Goal: Information Seeking & Learning: Learn about a topic

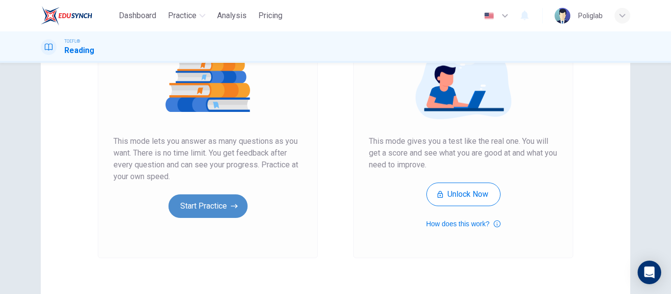
click at [205, 210] on button "Start Practice" at bounding box center [208, 207] width 79 height 24
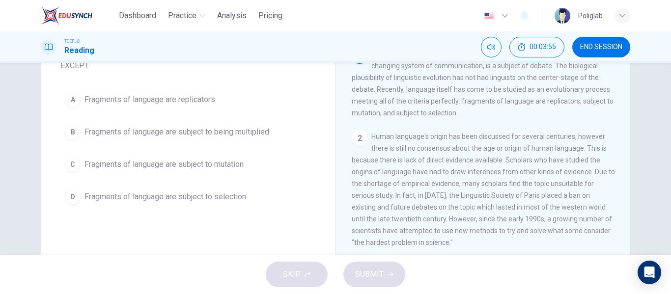
scroll to position [78, 0]
click at [255, 128] on span "Fragments of language are subject to being multiplied" at bounding box center [177, 132] width 185 height 12
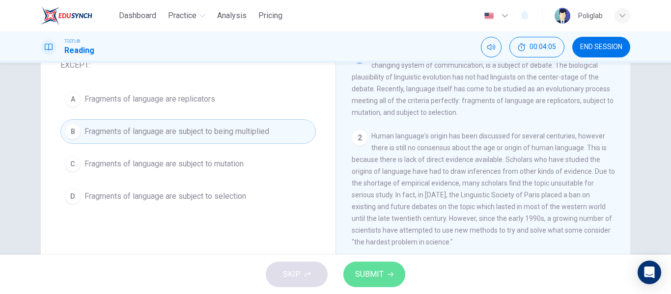
click at [380, 274] on span "SUBMIT" at bounding box center [369, 275] width 29 height 14
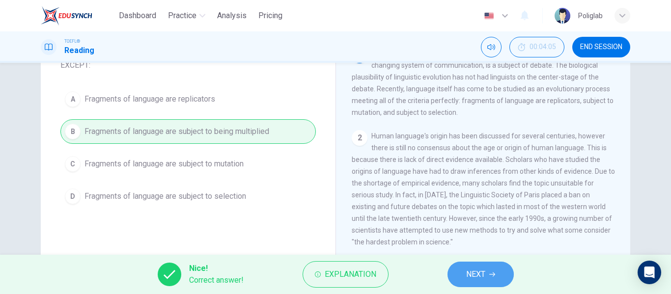
click at [467, 266] on button "NEXT" at bounding box center [481, 275] width 66 height 26
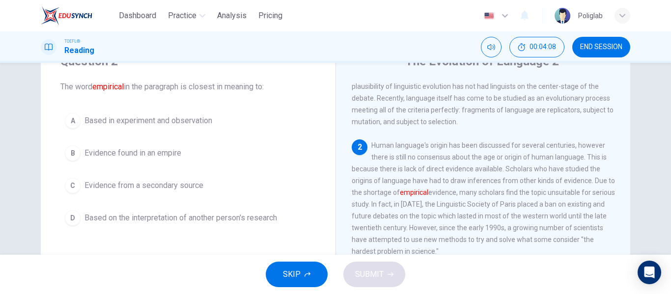
scroll to position [46, 0]
click at [237, 121] on button "A Based in experiment and observation" at bounding box center [188, 120] width 256 height 25
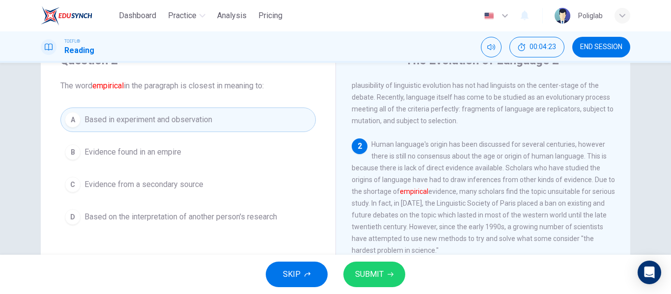
click at [370, 270] on span "SUBMIT" at bounding box center [369, 275] width 29 height 14
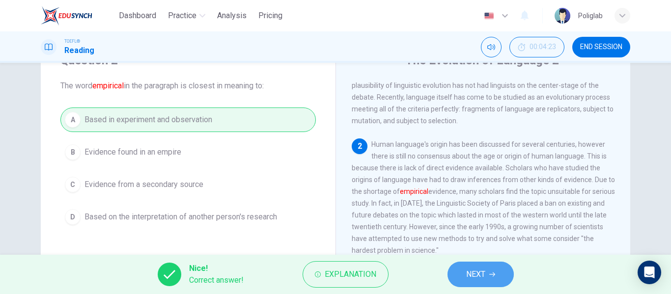
click at [490, 275] on icon "button" at bounding box center [492, 275] width 6 height 4
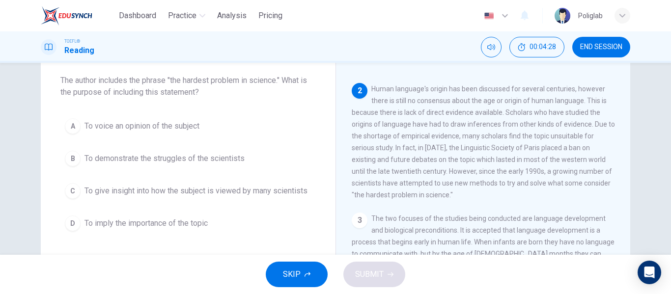
scroll to position [51, 0]
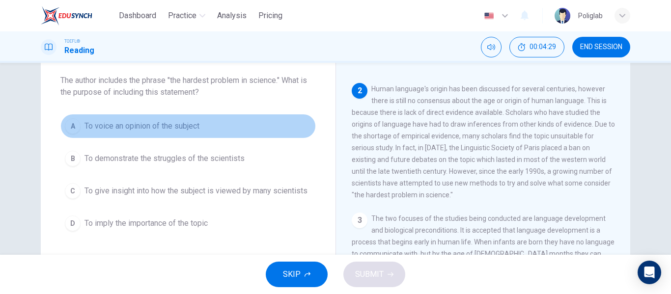
click at [225, 129] on button "A To voice an opinion of the subject" at bounding box center [188, 126] width 256 height 25
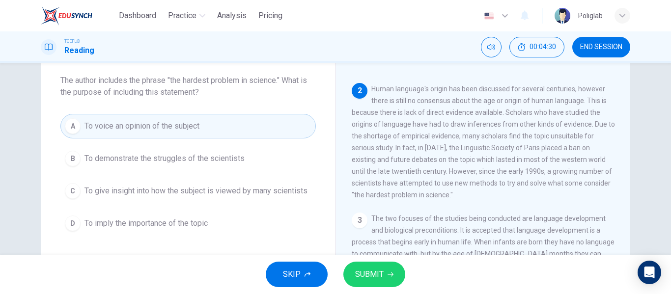
click at [236, 158] on span "To demonstrate the struggles of the scientists" at bounding box center [165, 159] width 160 height 12
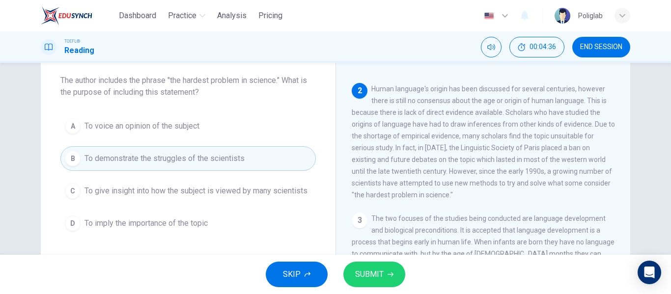
click at [369, 274] on span "SUBMIT" at bounding box center [369, 275] width 29 height 14
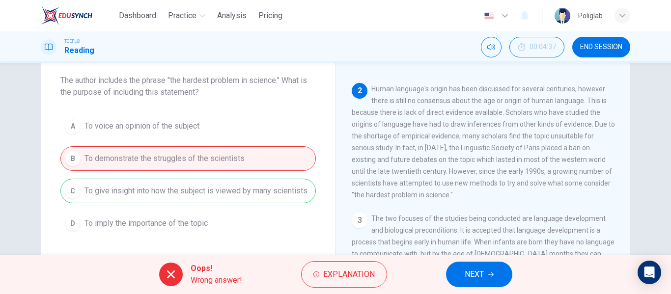
click at [490, 275] on icon "button" at bounding box center [491, 275] width 6 height 6
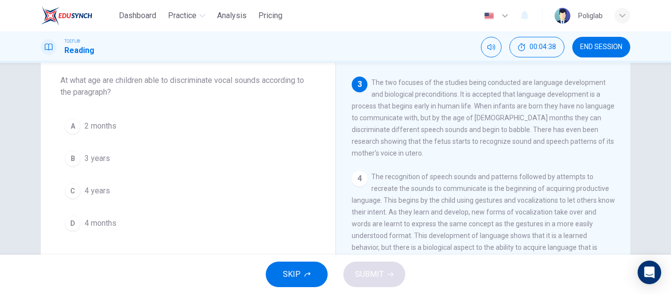
scroll to position [211, 0]
click at [145, 228] on button "D 4 months" at bounding box center [188, 223] width 256 height 25
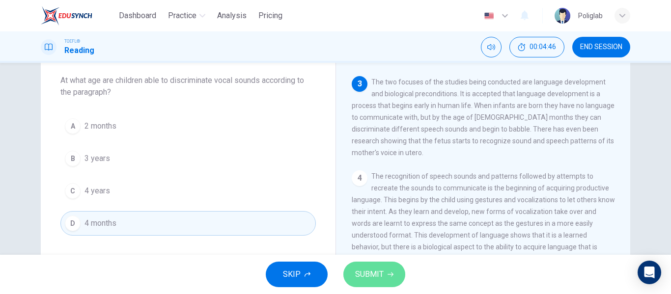
click at [393, 276] on button "SUBMIT" at bounding box center [374, 275] width 62 height 26
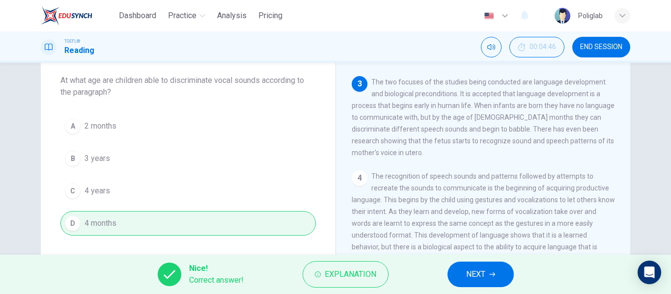
click at [502, 278] on button "NEXT" at bounding box center [481, 275] width 66 height 26
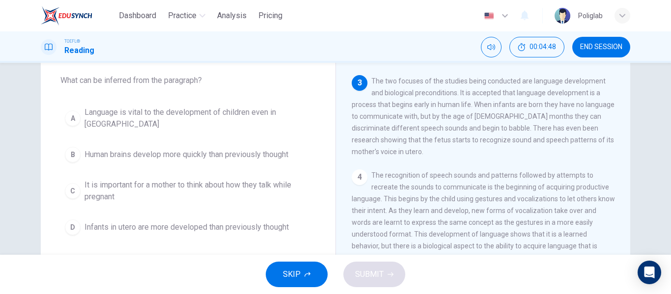
scroll to position [219, 0]
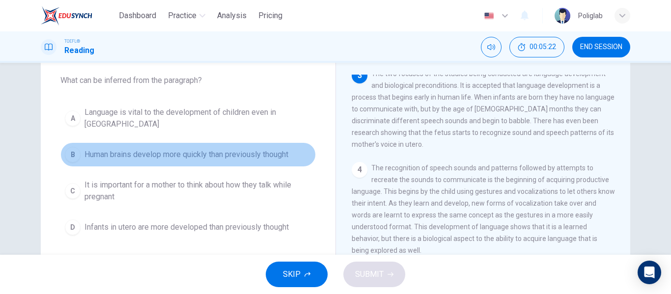
click at [283, 149] on span "Human brains develop more quickly than previously thought" at bounding box center [187, 155] width 204 height 12
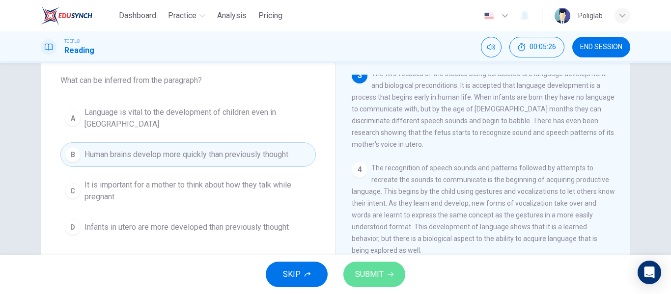
click at [380, 278] on span "SUBMIT" at bounding box center [369, 275] width 29 height 14
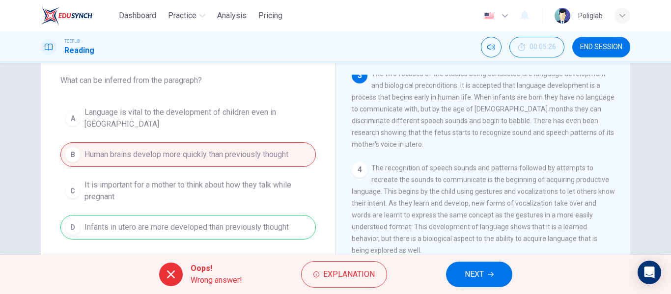
click at [458, 271] on button "NEXT" at bounding box center [479, 275] width 66 height 26
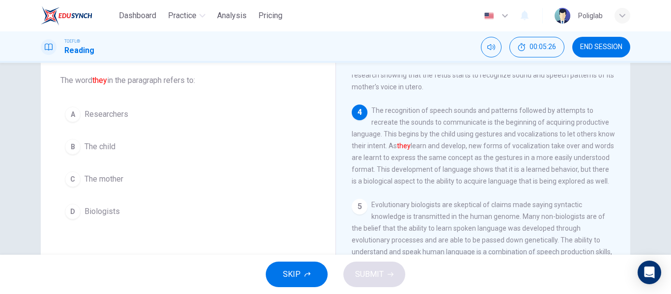
scroll to position [306, 0]
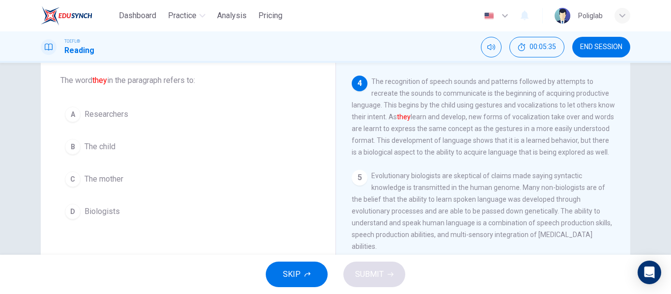
click at [169, 149] on button "B The child" at bounding box center [188, 147] width 256 height 25
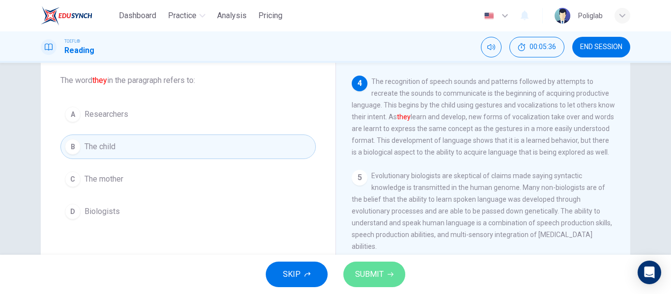
click at [382, 265] on button "SUBMIT" at bounding box center [374, 275] width 62 height 26
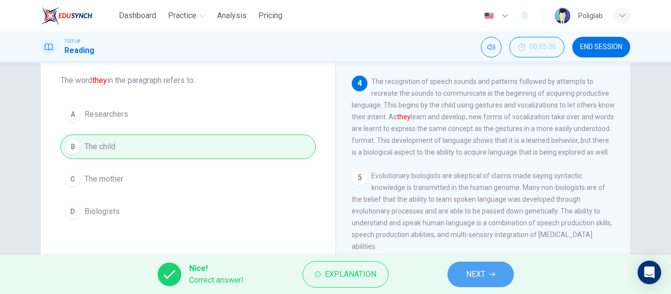
click at [490, 270] on button "NEXT" at bounding box center [481, 275] width 66 height 26
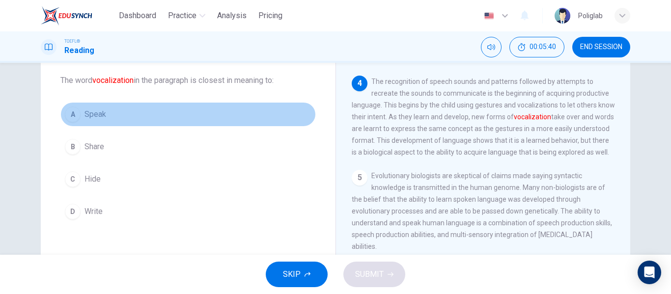
click at [122, 115] on button "A Speak" at bounding box center [188, 114] width 256 height 25
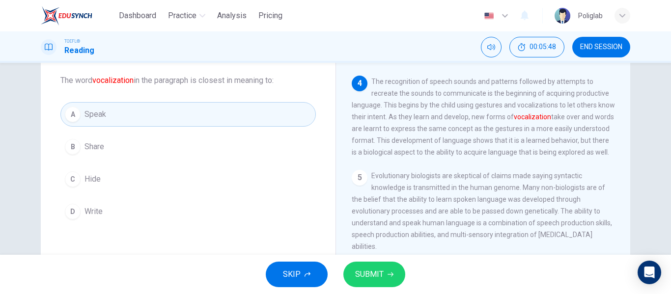
click at [381, 268] on span "SUBMIT" at bounding box center [369, 275] width 29 height 14
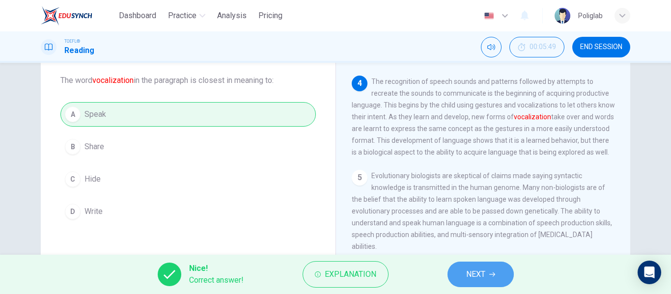
click at [476, 285] on button "NEXT" at bounding box center [481, 275] width 66 height 26
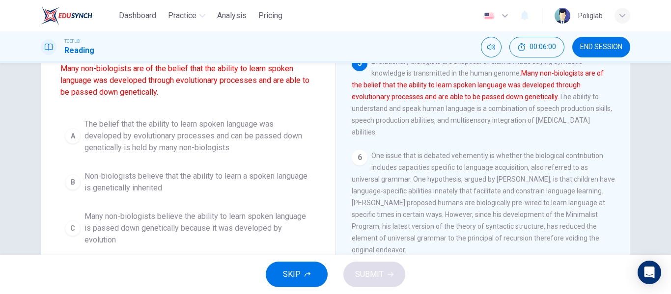
scroll to position [99, 0]
click at [241, 139] on span "The belief that the ability to learn spoken language was developed by evolution…" at bounding box center [198, 135] width 227 height 35
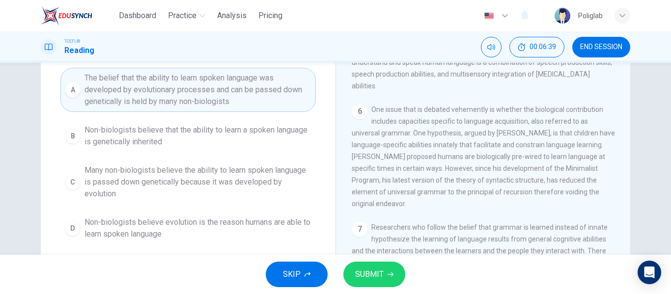
scroll to position [154, 0]
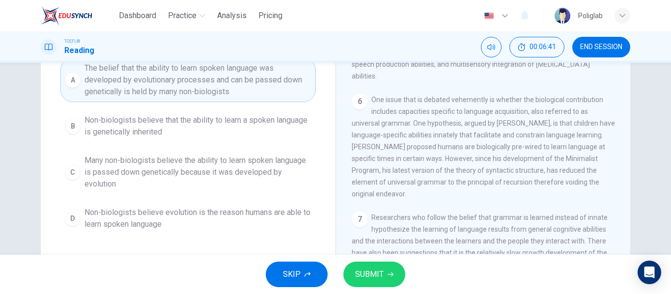
click at [372, 276] on span "SUBMIT" at bounding box center [369, 275] width 29 height 14
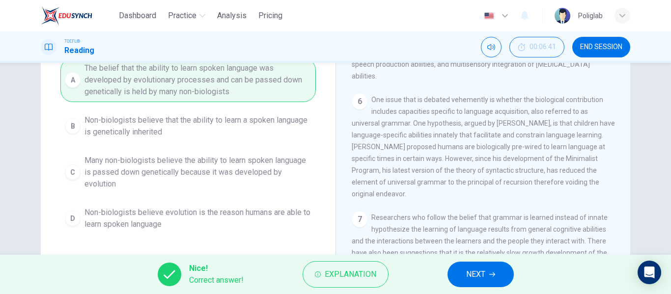
click at [485, 275] on span "NEXT" at bounding box center [475, 275] width 19 height 14
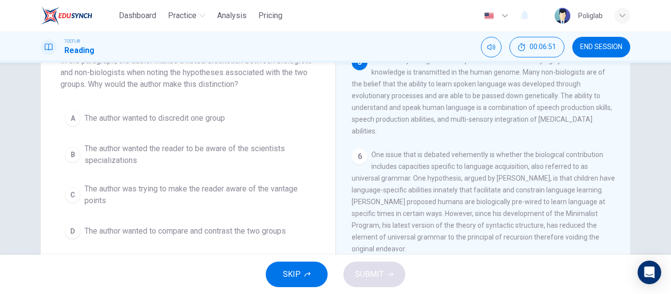
scroll to position [72, 0]
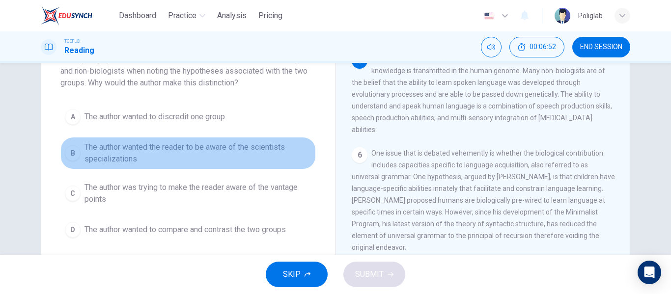
click at [251, 160] on span "The author wanted the reader to be aware of the scientists specializations" at bounding box center [198, 154] width 227 height 24
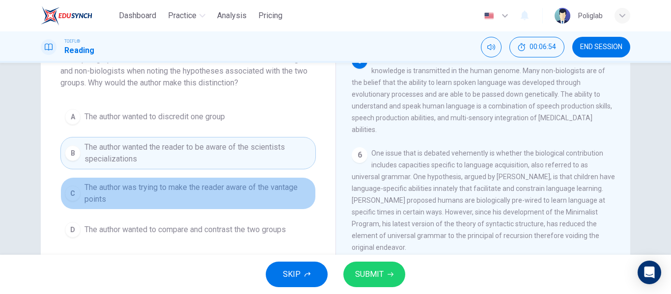
click at [264, 198] on span "The author was trying to make the reader aware of the vantage points" at bounding box center [198, 194] width 227 height 24
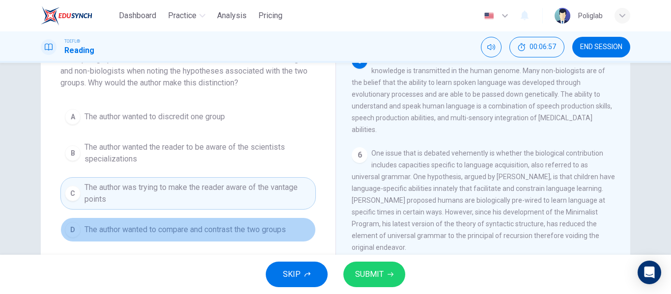
click at [250, 231] on span "The author wanted to compare and contrast the two groups" at bounding box center [185, 230] width 201 height 12
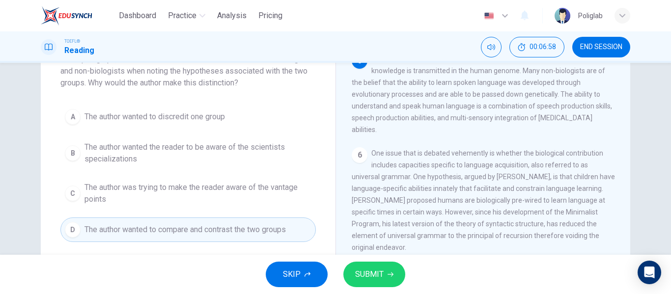
click at [369, 272] on span "SUBMIT" at bounding box center [369, 275] width 29 height 14
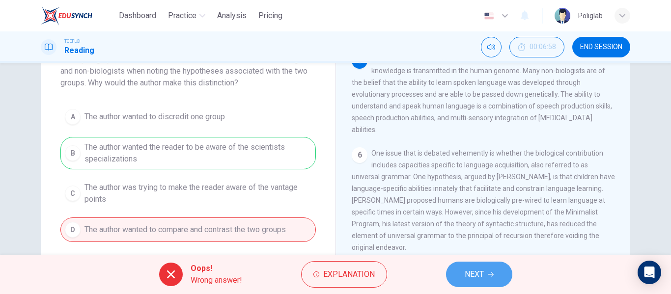
click at [477, 278] on span "NEXT" at bounding box center [474, 275] width 19 height 14
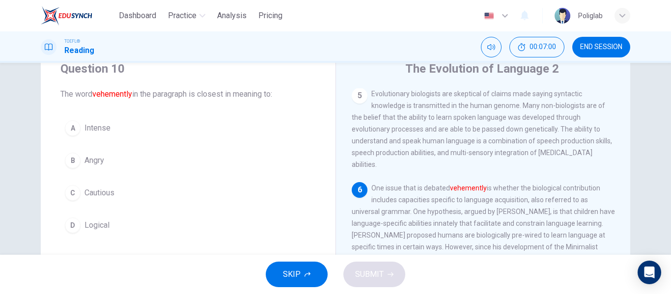
scroll to position [38, 0]
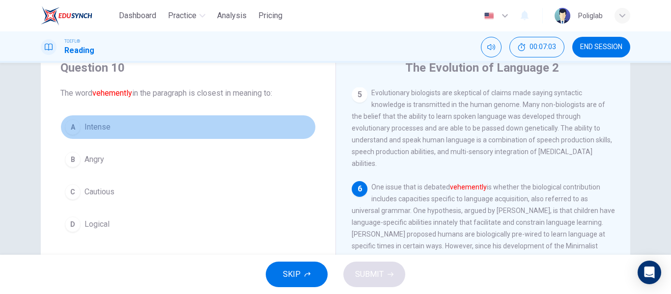
click at [123, 128] on button "A Intense" at bounding box center [188, 127] width 256 height 25
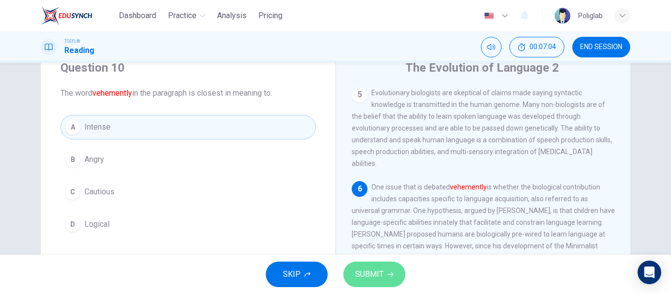
click at [367, 281] on span "SUBMIT" at bounding box center [369, 275] width 29 height 14
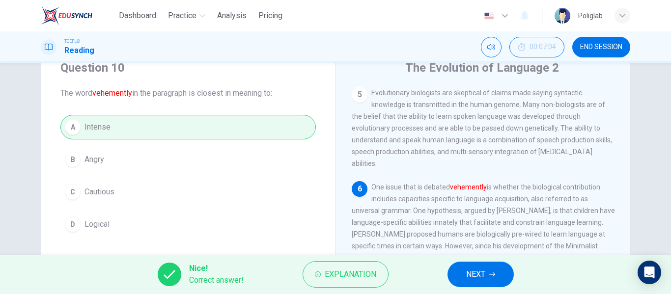
click at [471, 275] on span "NEXT" at bounding box center [475, 275] width 19 height 14
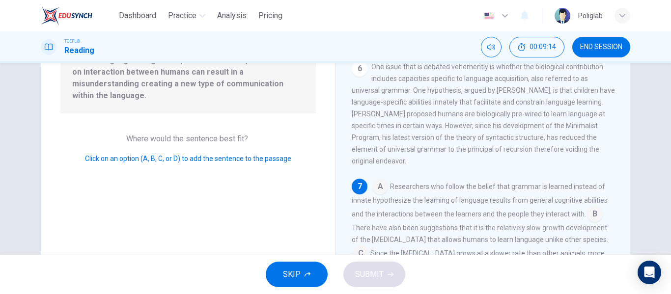
scroll to position [189, 0]
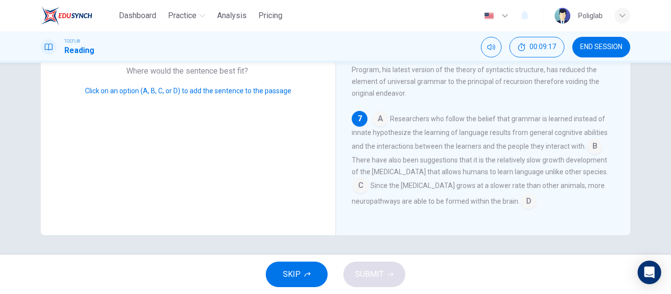
click at [592, 143] on input at bounding box center [595, 148] width 16 height 16
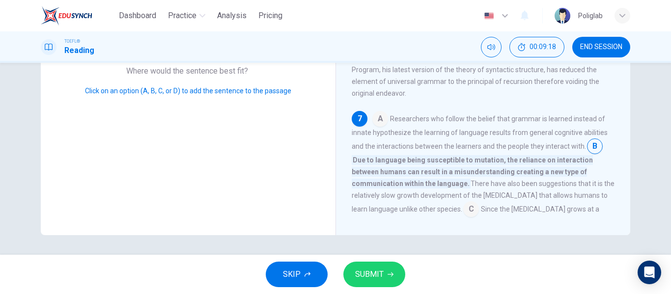
click at [357, 274] on span "SUBMIT" at bounding box center [369, 275] width 29 height 14
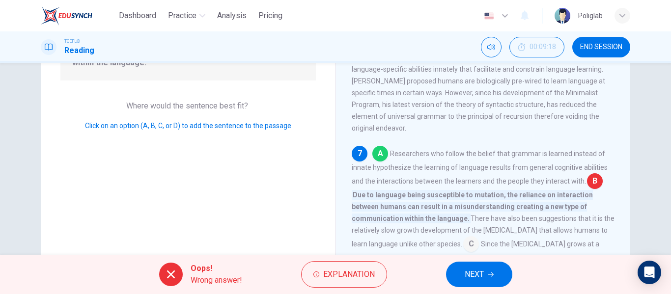
scroll to position [154, 0]
click at [475, 278] on span "NEXT" at bounding box center [474, 275] width 19 height 14
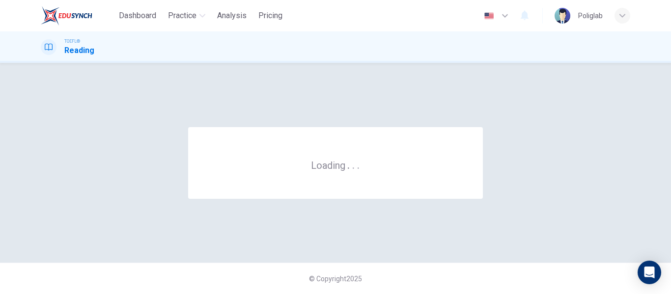
scroll to position [0, 0]
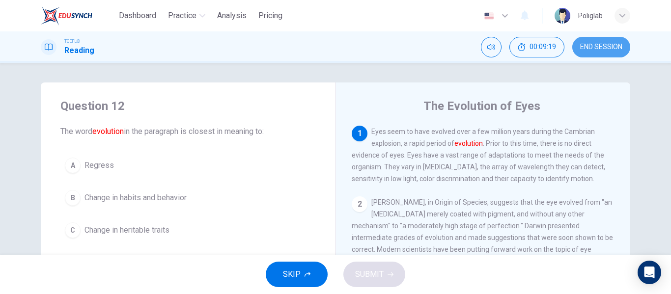
click at [584, 48] on span "END SESSION" at bounding box center [601, 47] width 42 height 8
